Goal: Task Accomplishment & Management: Manage account settings

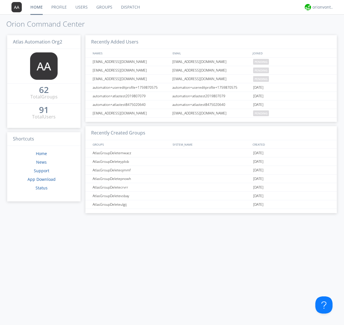
click at [81, 7] on link "Users" at bounding box center [81, 7] width 21 height 14
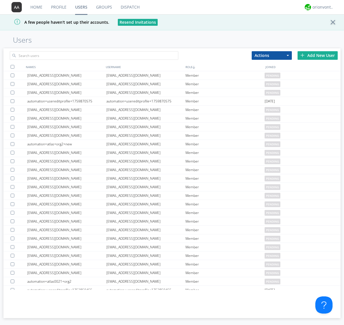
click at [317, 55] on div "Add New User" at bounding box center [317, 55] width 40 height 9
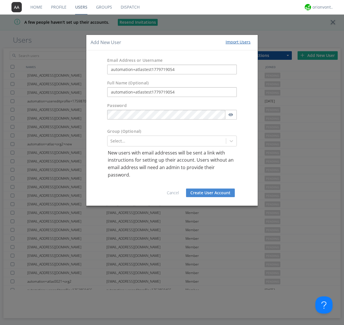
click at [210, 193] on button "Create User Account" at bounding box center [210, 193] width 49 height 9
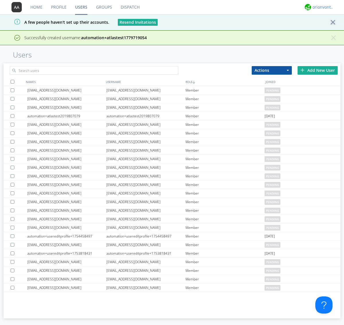
click at [321, 7] on div "orionvontas+atlas+automation+org2" at bounding box center [322, 7] width 21 height 6
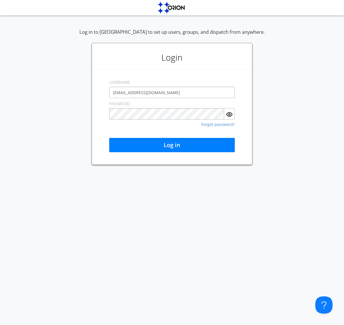
type input "[EMAIL_ADDRESS][DOMAIN_NAME]"
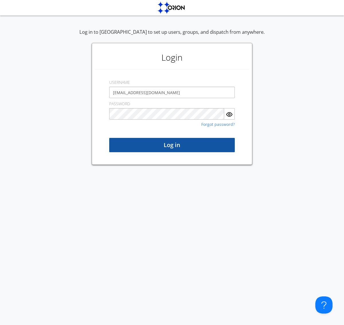
click at [172, 145] on button "Log in" at bounding box center [171, 145] width 125 height 14
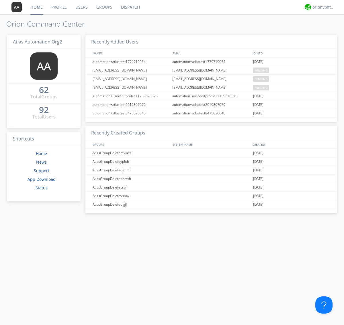
click at [81, 7] on link "Users" at bounding box center [81, 7] width 21 height 14
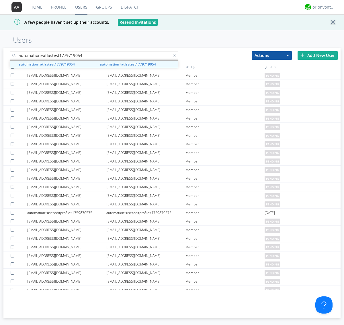
type input "automation+atlastest1779719054"
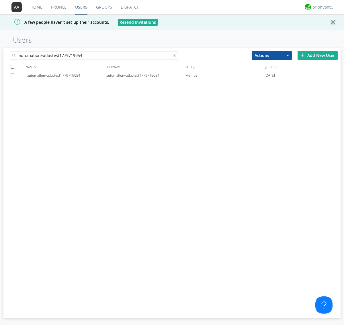
click at [175, 56] on div at bounding box center [175, 57] width 6 height 6
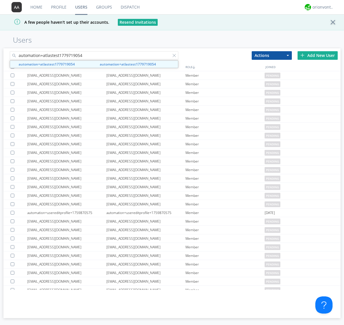
type input "automation+atlastest1779719054"
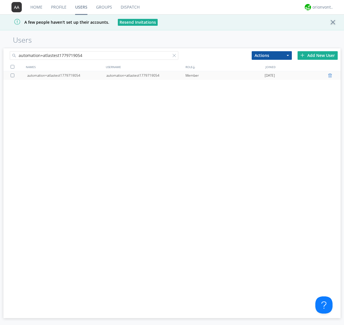
click at [331, 76] on div at bounding box center [331, 75] width 6 height 5
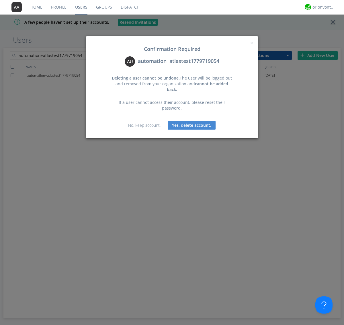
click at [191, 121] on button "Yes, delete account." at bounding box center [192, 125] width 48 height 9
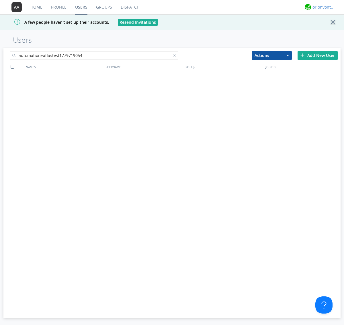
click at [321, 7] on div "orionvontas+atlas+automation+org2" at bounding box center [322, 7] width 21 height 6
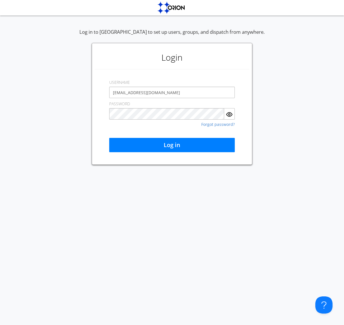
type input "[EMAIL_ADDRESS][DOMAIN_NAME]"
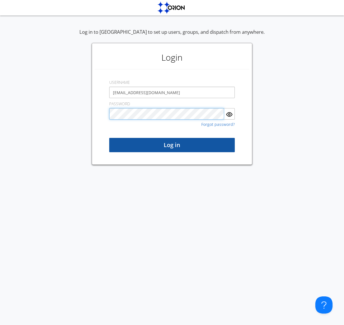
click at [172, 145] on button "Log in" at bounding box center [171, 145] width 125 height 14
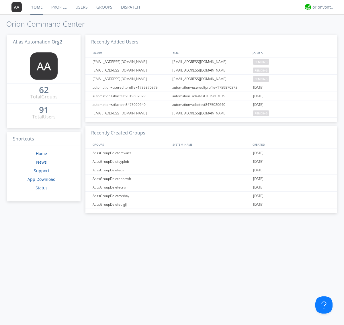
click at [81, 7] on link "Users" at bounding box center [81, 7] width 21 height 14
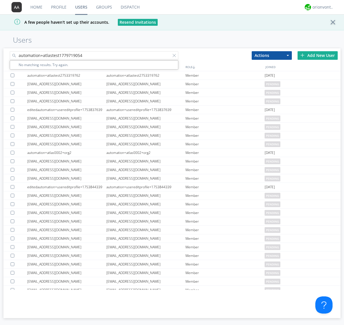
type input "automation+atlastest1779719054"
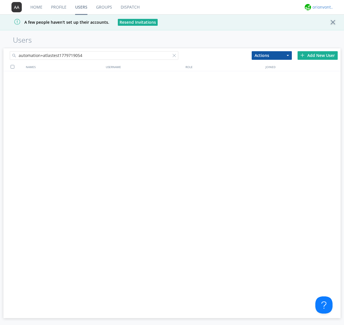
click at [321, 7] on div "orionvontas+atlas+automation+org2" at bounding box center [322, 7] width 21 height 6
